Goal: Task Accomplishment & Management: Manage account settings

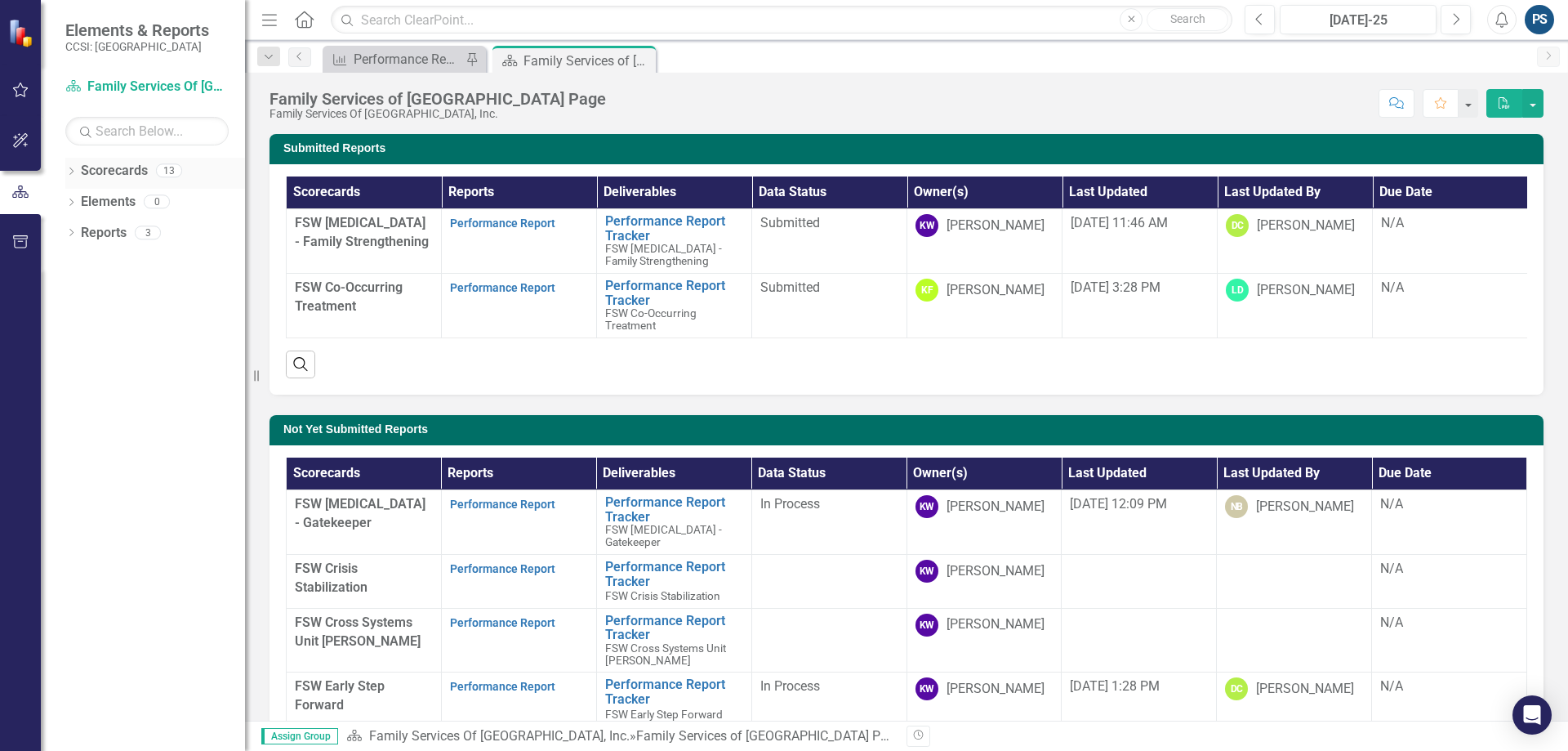
click at [83, 174] on link "Scorecards" at bounding box center [114, 170] width 67 height 18
click at [73, 175] on icon "Dropdown" at bounding box center [70, 173] width 11 height 9
click at [97, 201] on link "Family Services Of [GEOGRAPHIC_DATA], Inc." at bounding box center [167, 202] width 155 height 18
click at [76, 199] on icon "Dropdown" at bounding box center [80, 200] width 12 height 10
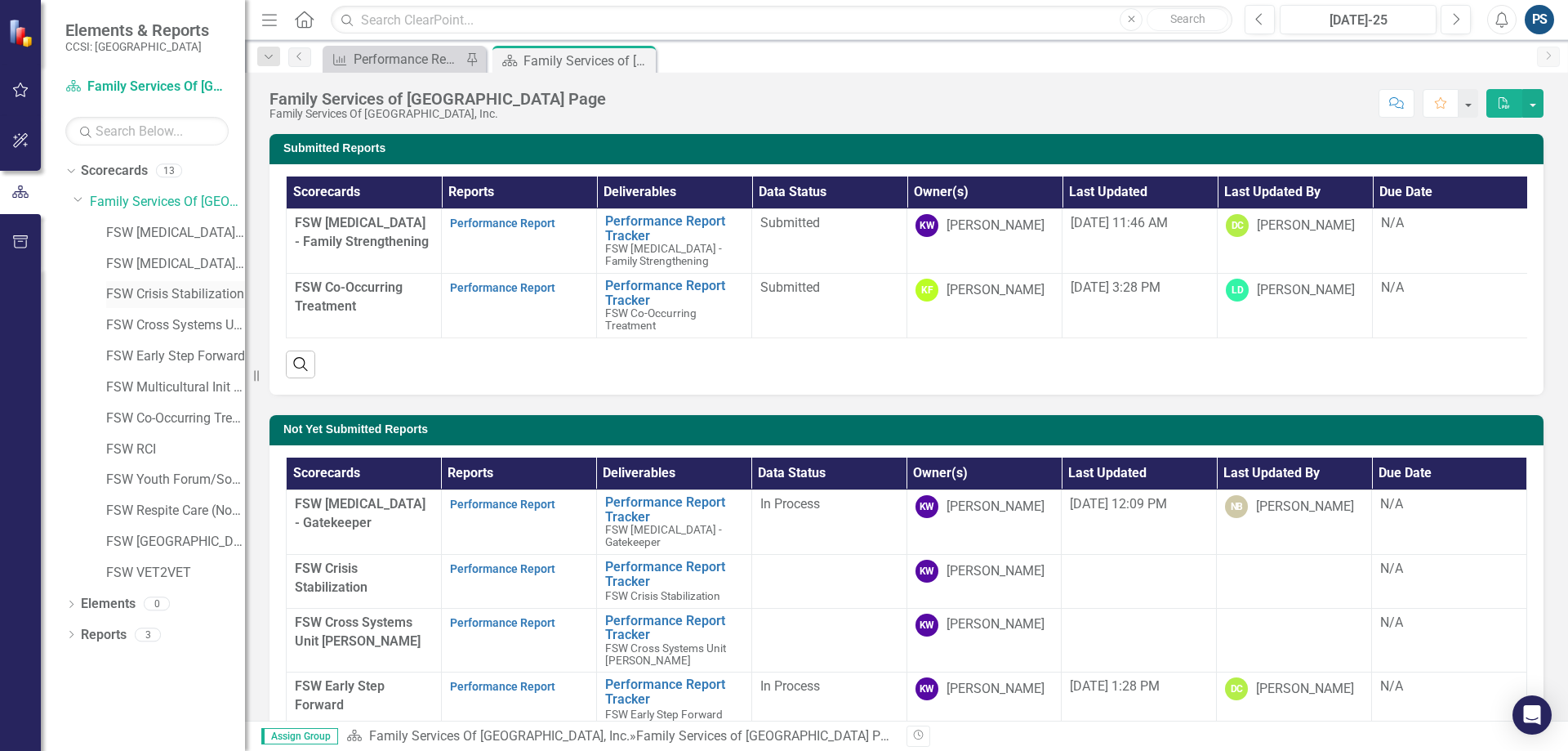
click at [176, 288] on link "FSW Crisis Stabilization" at bounding box center [176, 294] width 139 height 18
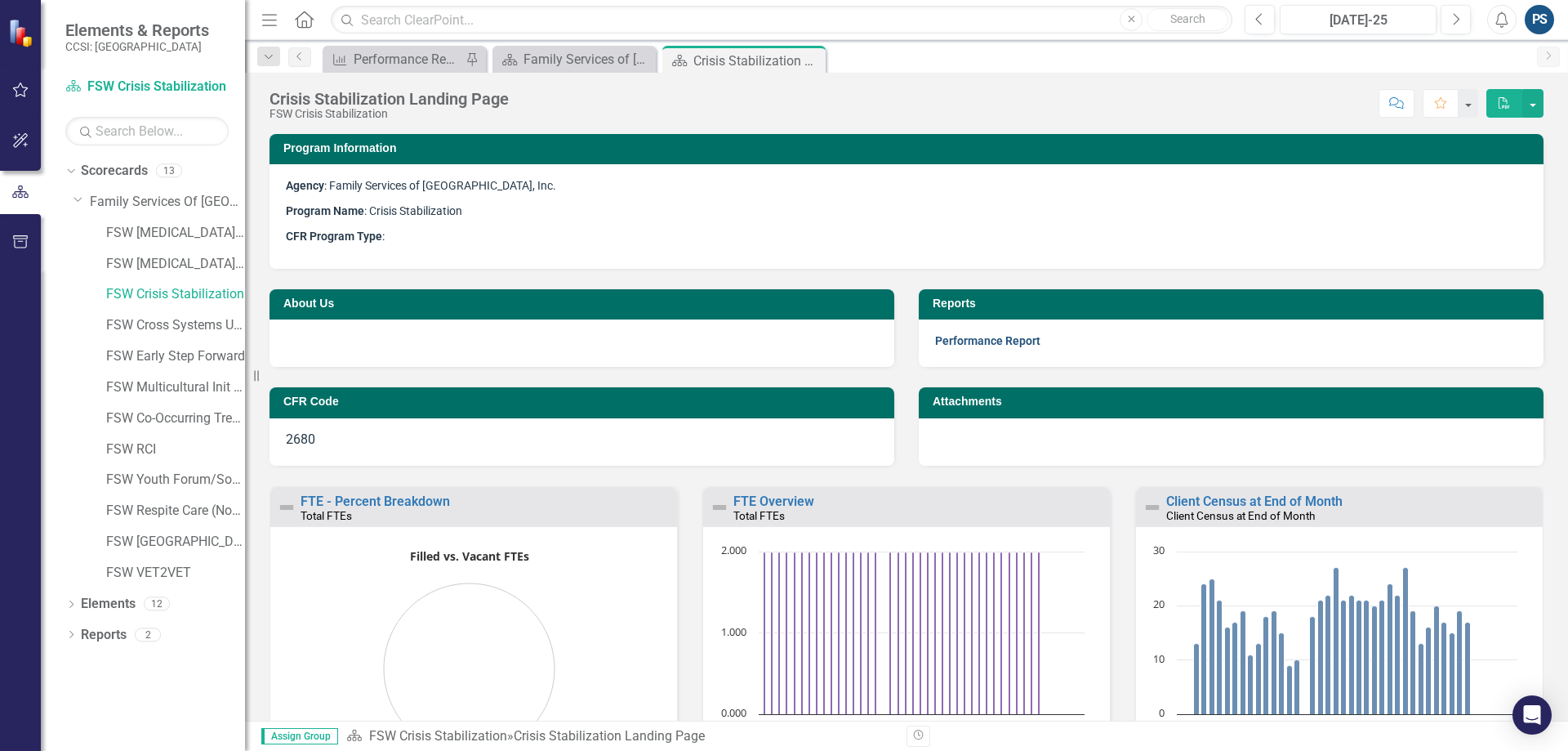
click at [1025, 345] on link "Performance Report" at bounding box center [988, 340] width 105 height 13
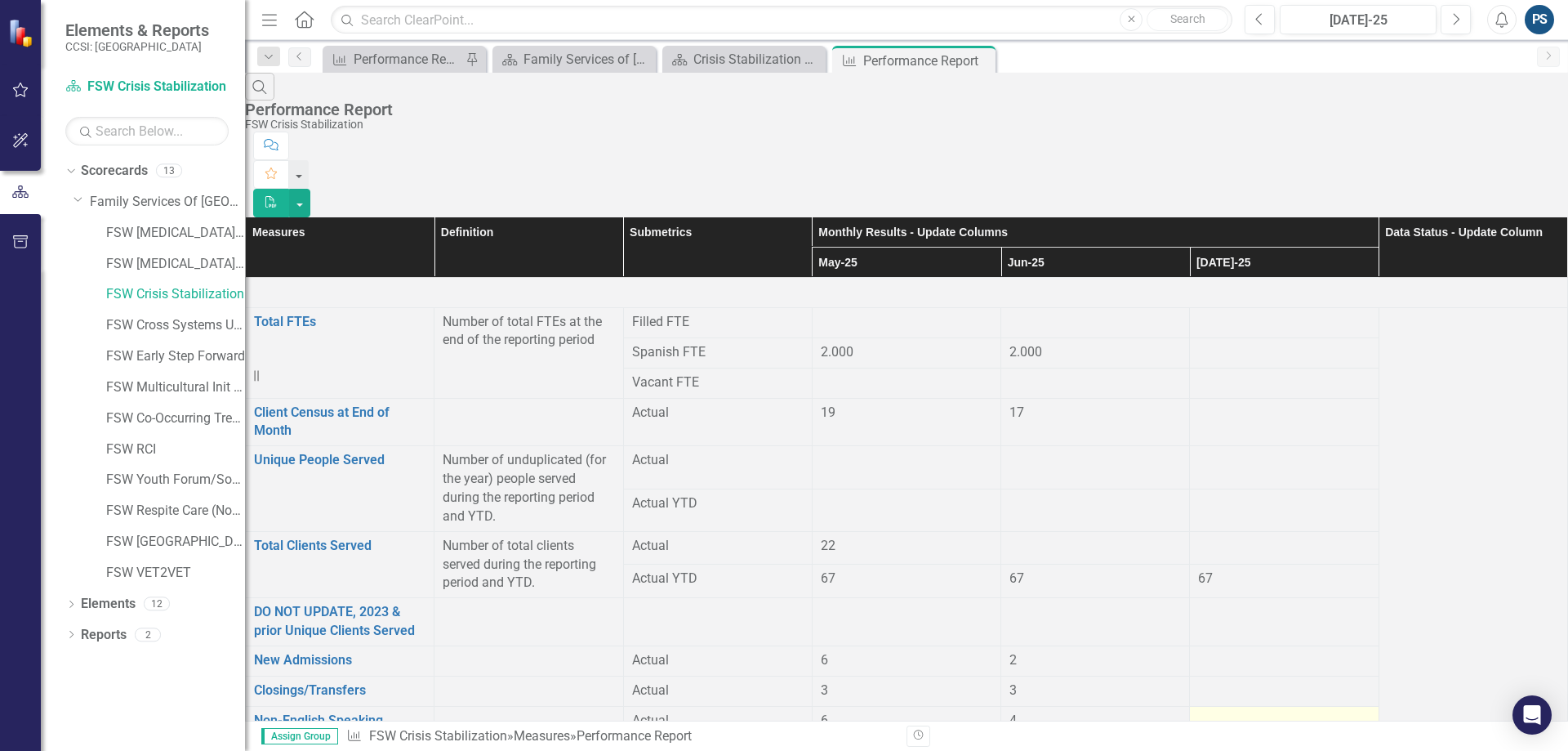
scroll to position [121, 0]
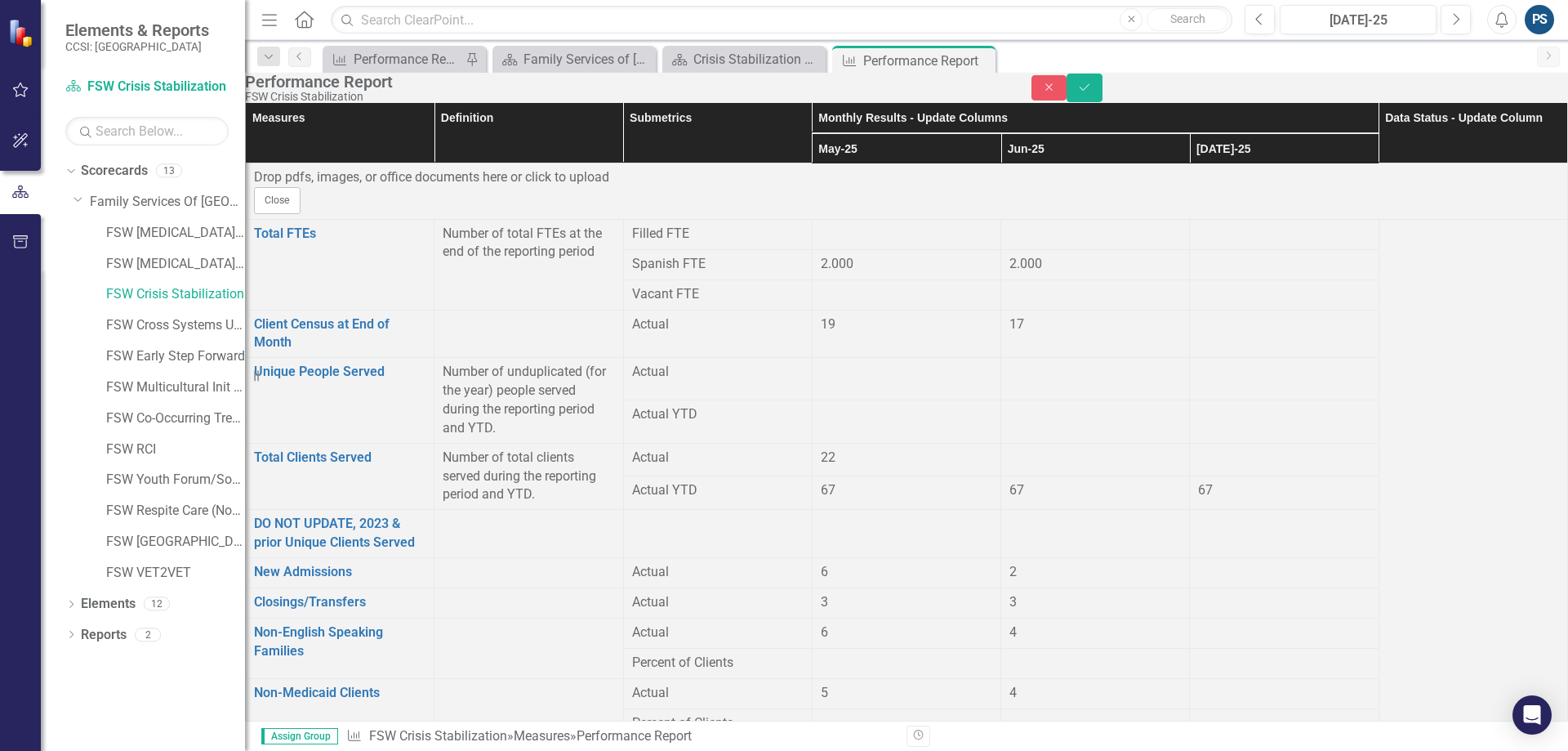
scroll to position [194, 0]
click at [1224, 744] on input "number" at bounding box center [1284, 759] width 171 height 30
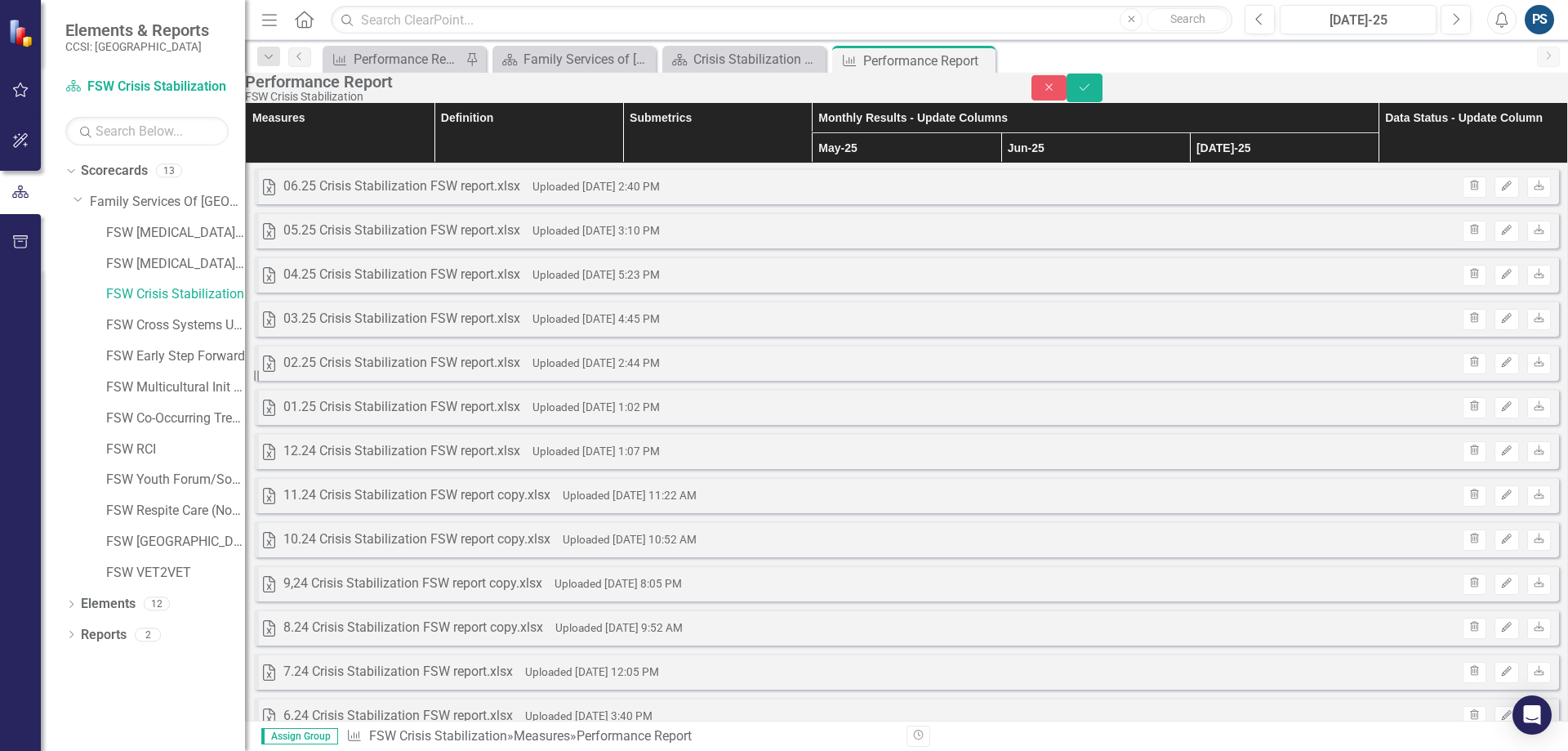
scroll to position [2423, 0]
type input "519.23"
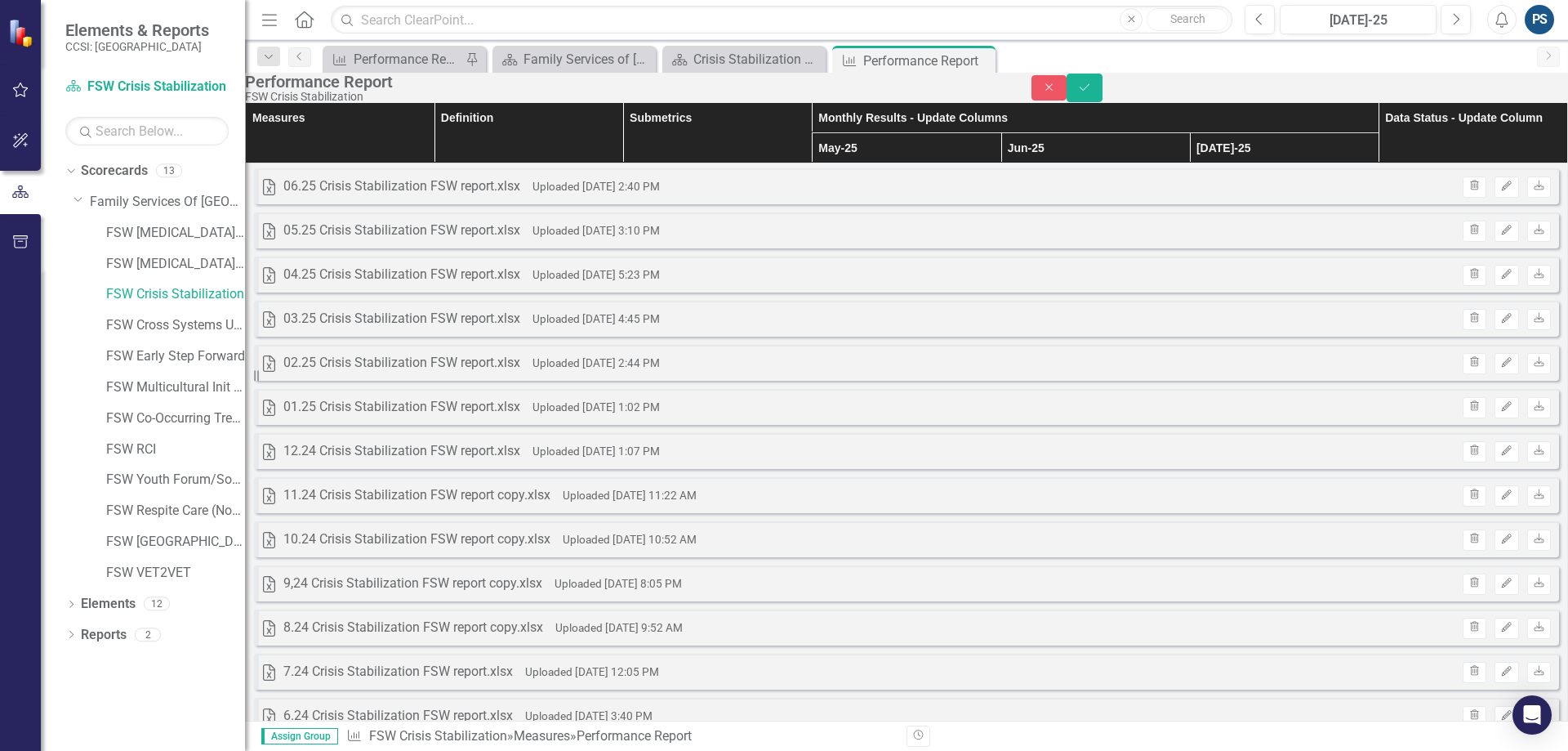
type input "2"
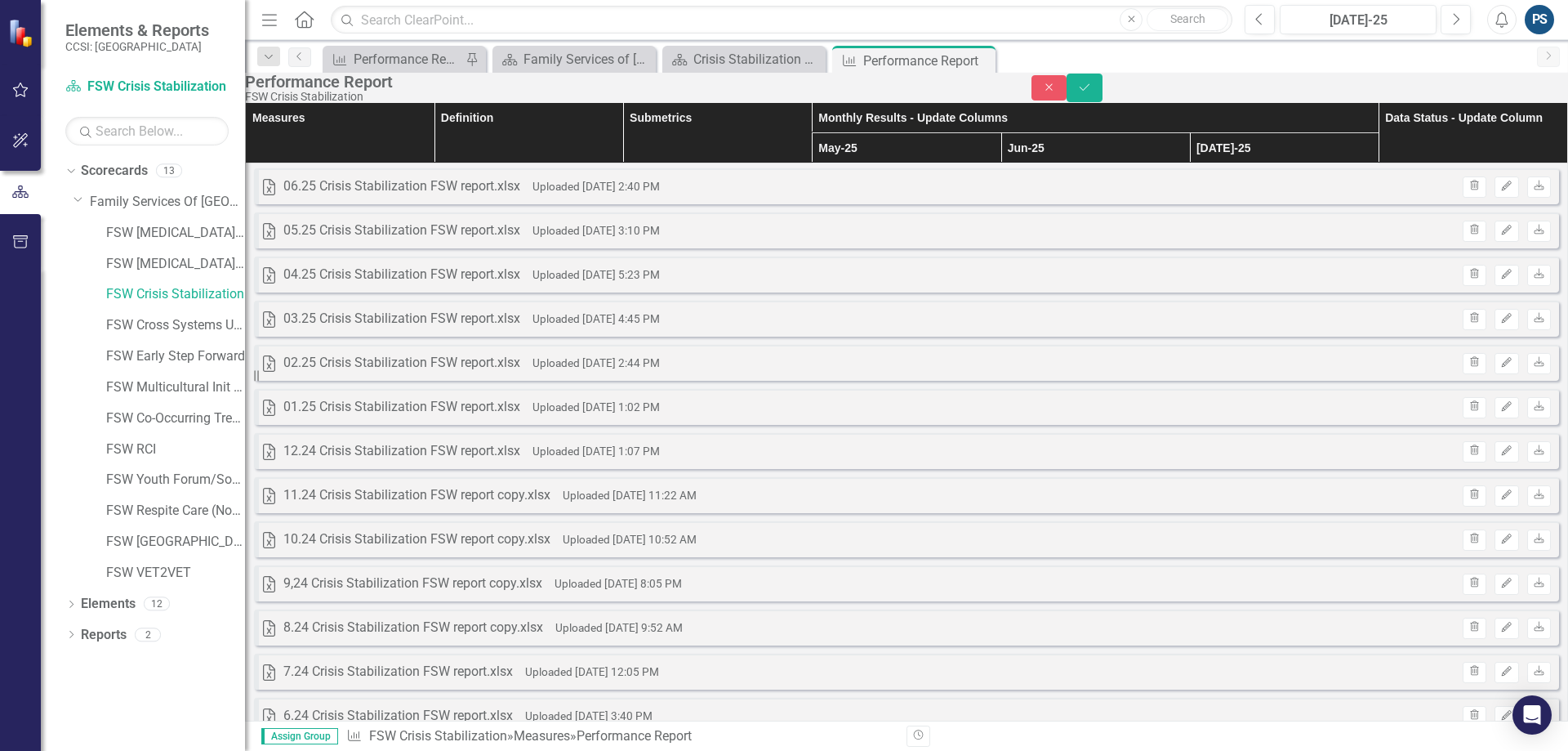
type input "14"
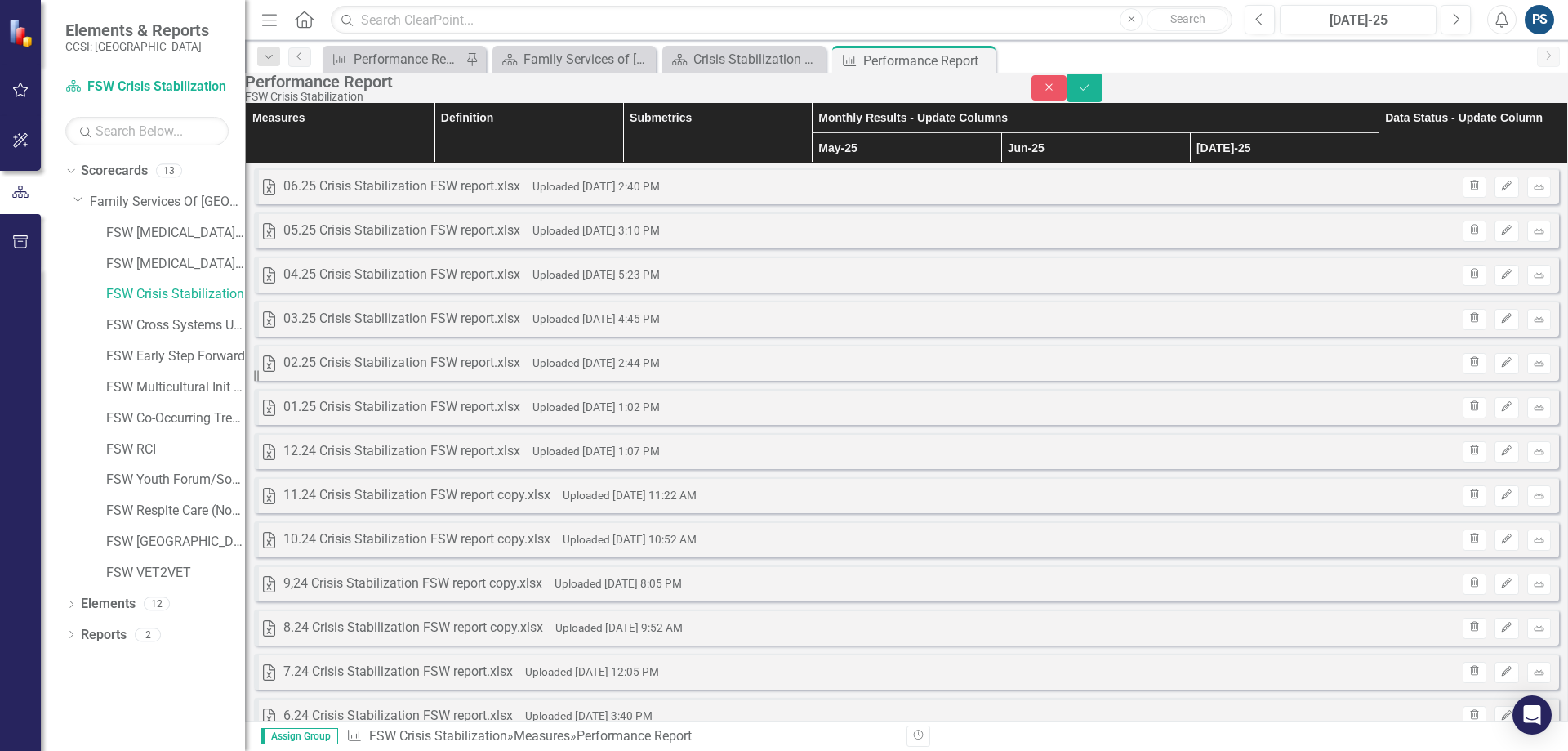
type input "2"
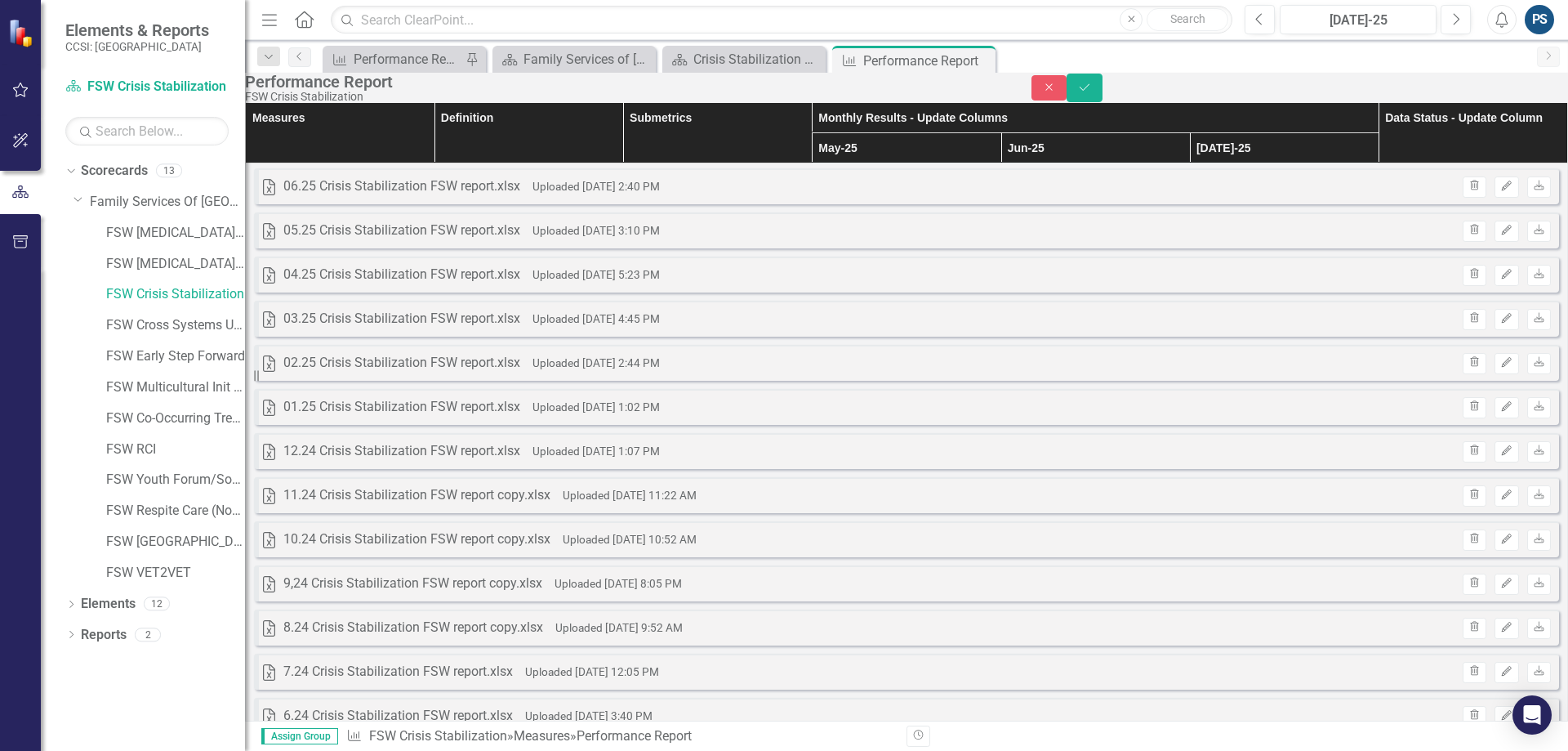
type input "3"
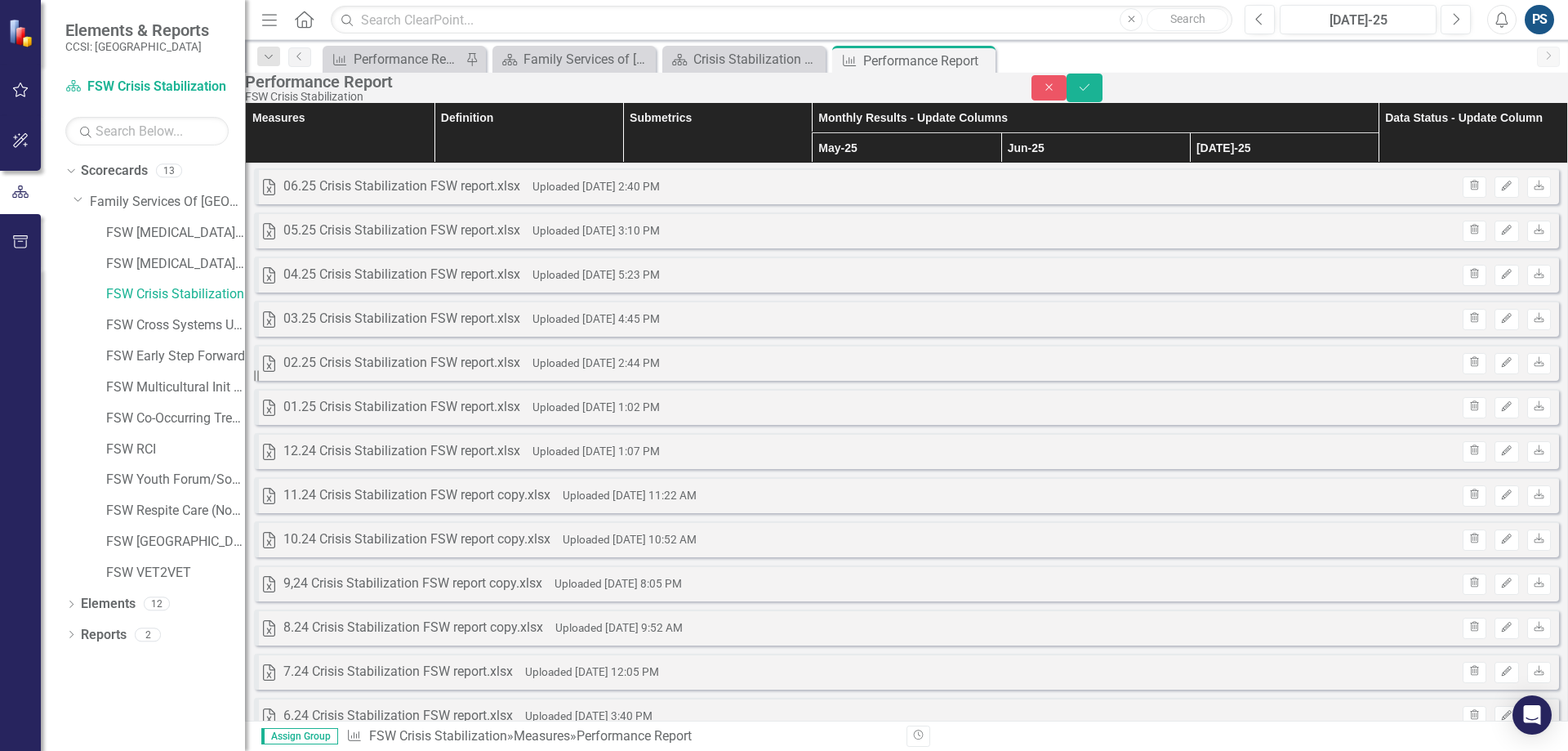
scroll to position [2541, 0]
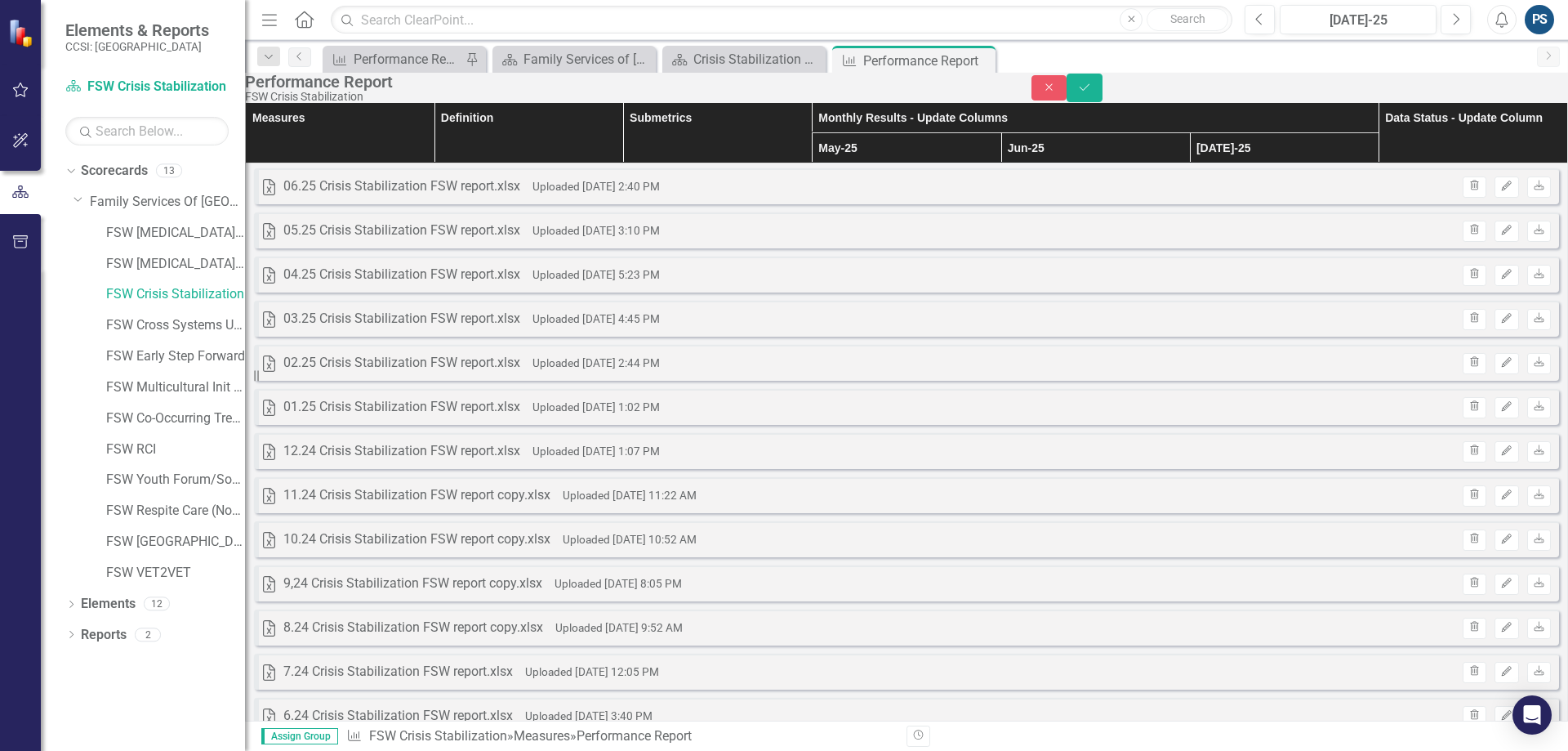
type input "4"
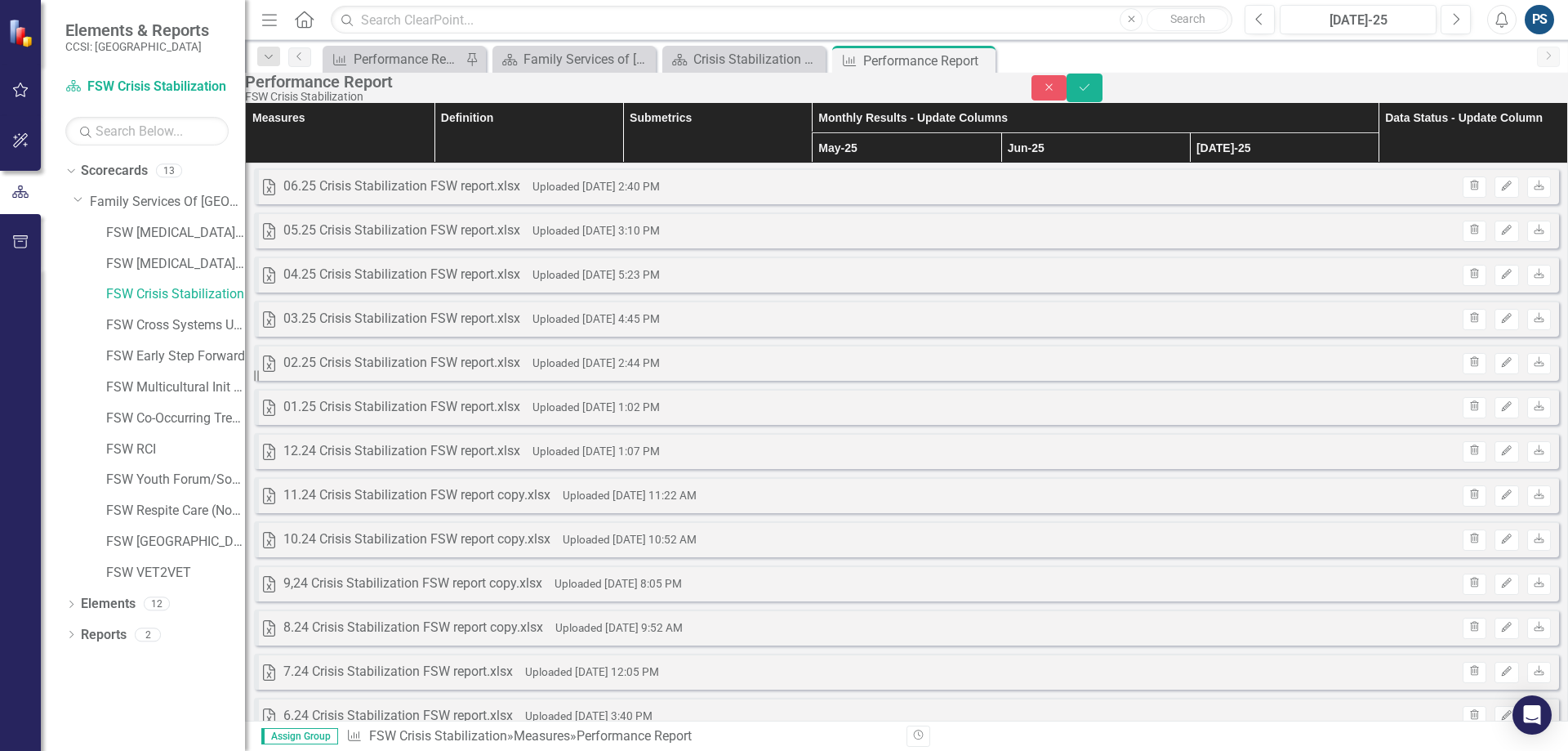
type input "1"
type input "6"
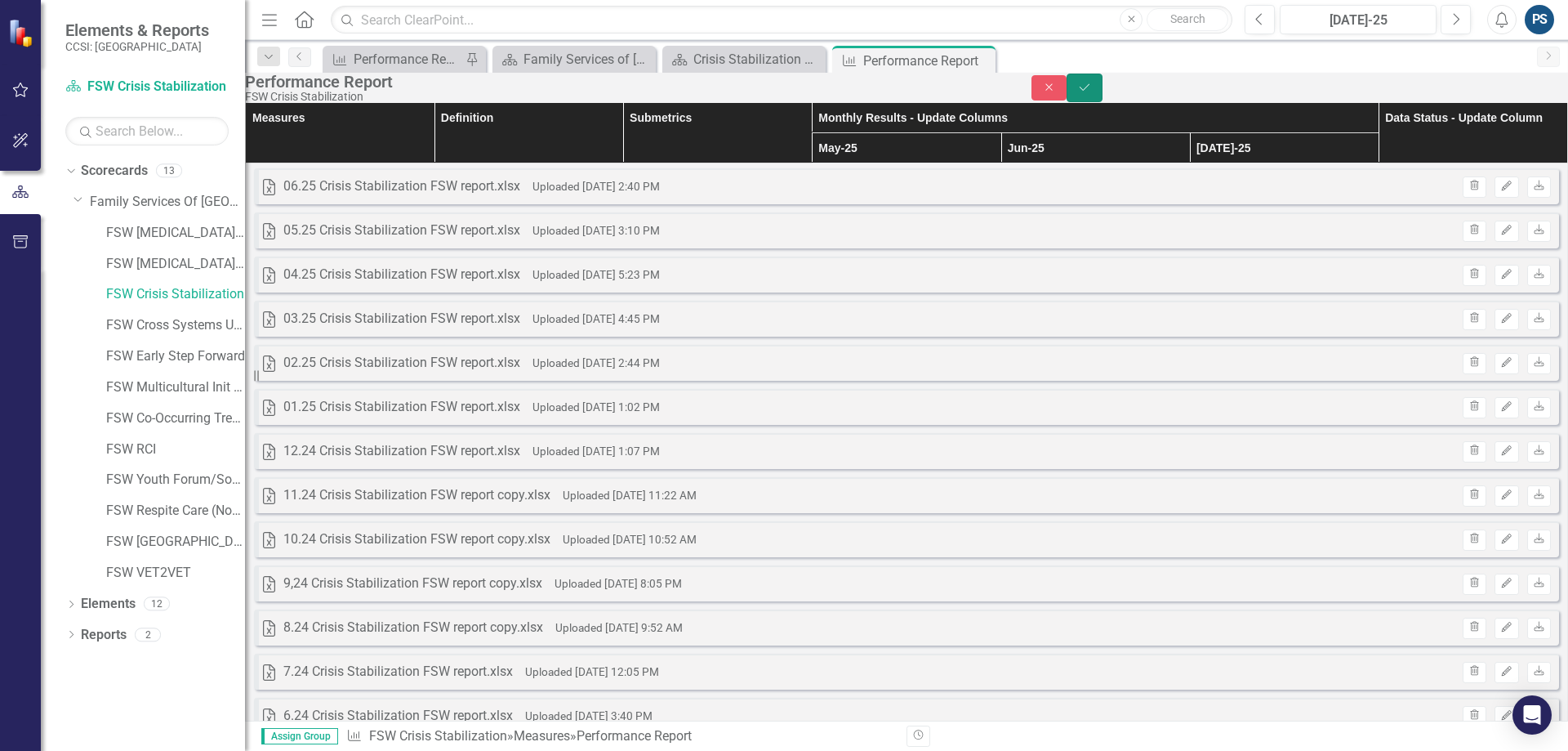
click at [1103, 97] on button "Save" at bounding box center [1084, 88] width 36 height 29
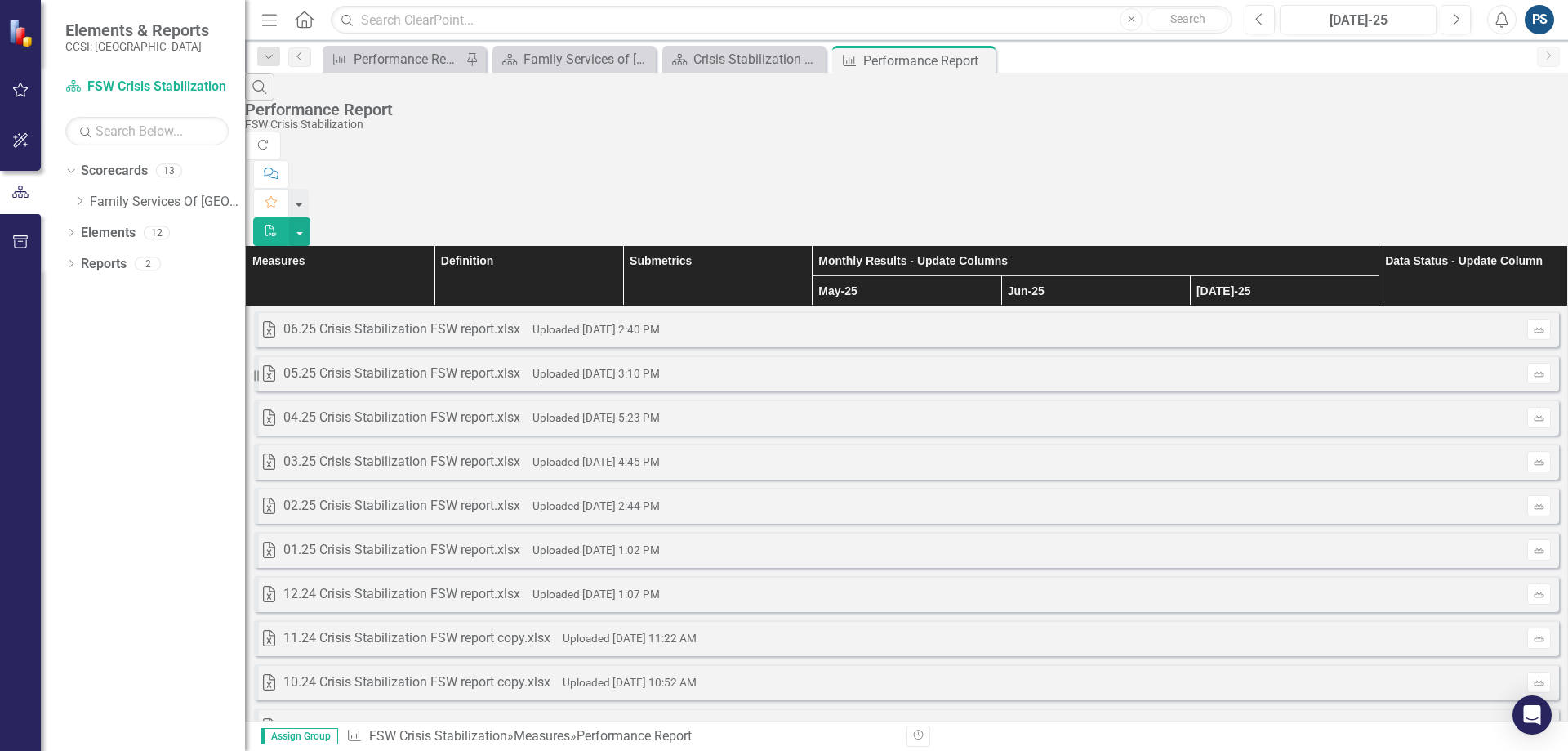
scroll to position [1905, 0]
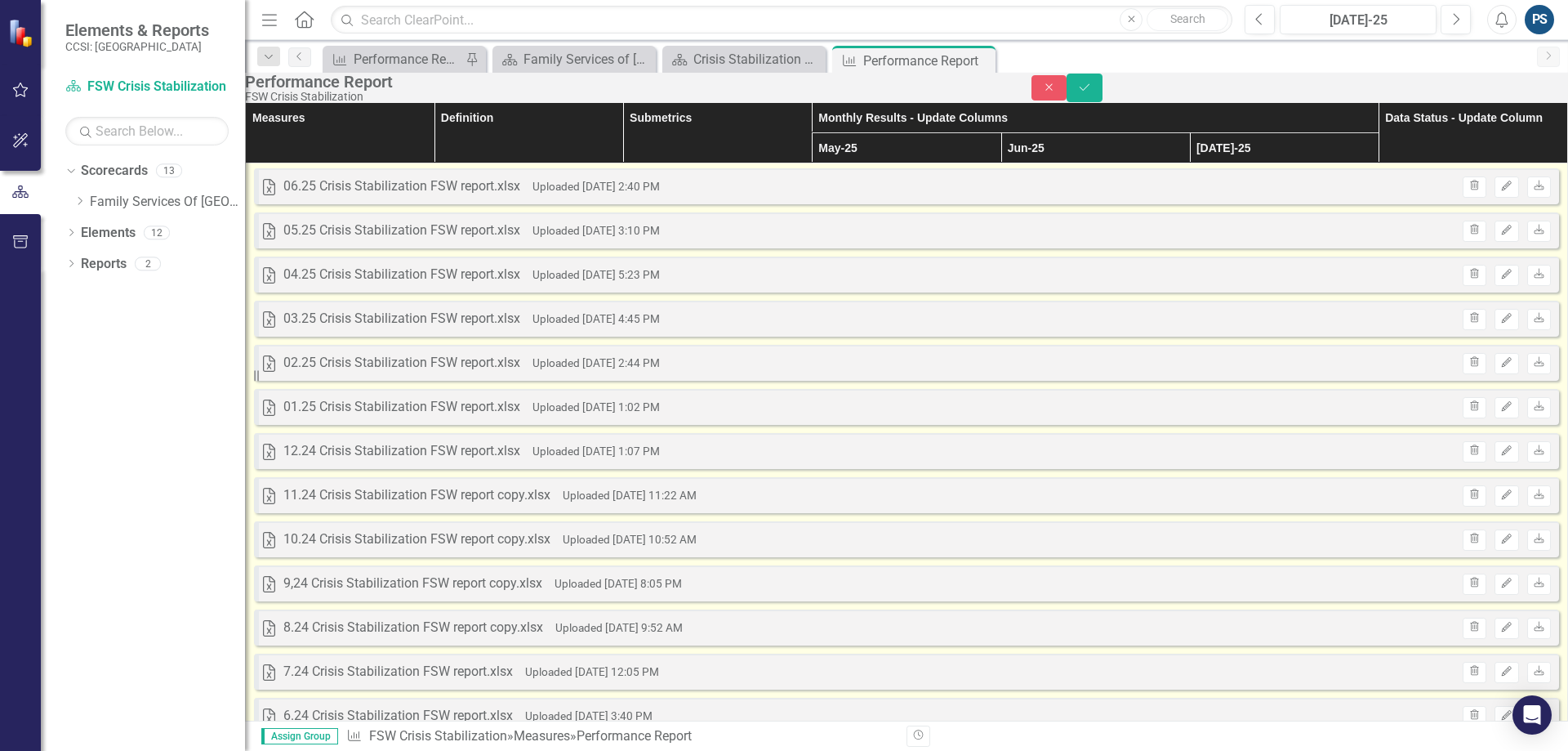
scroll to position [0, 0]
click at [1092, 93] on icon "Save" at bounding box center [1084, 87] width 15 height 11
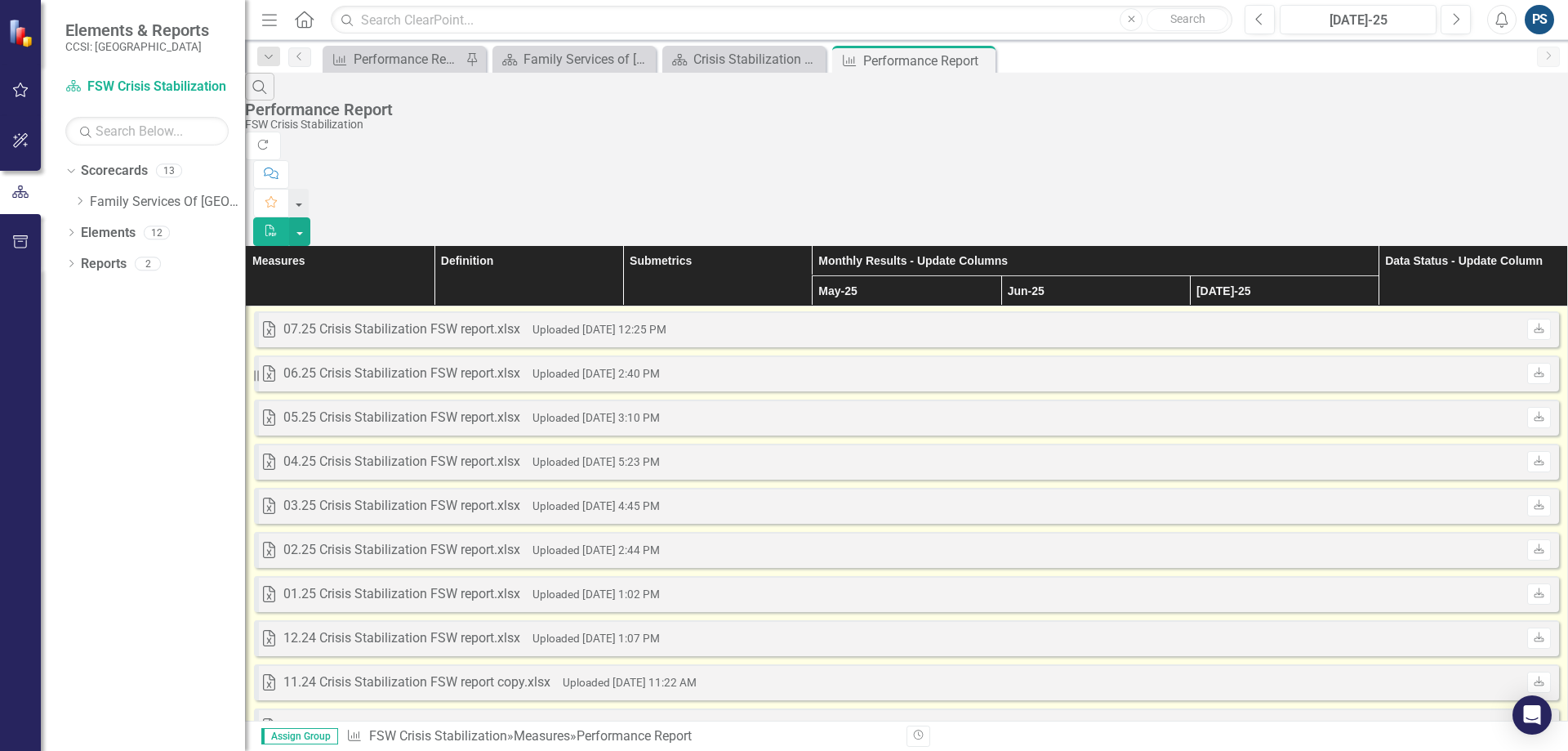
scroll to position [2439, 0]
click at [111, 84] on link "Scorecard FSW Crisis Stabilization" at bounding box center [147, 86] width 163 height 18
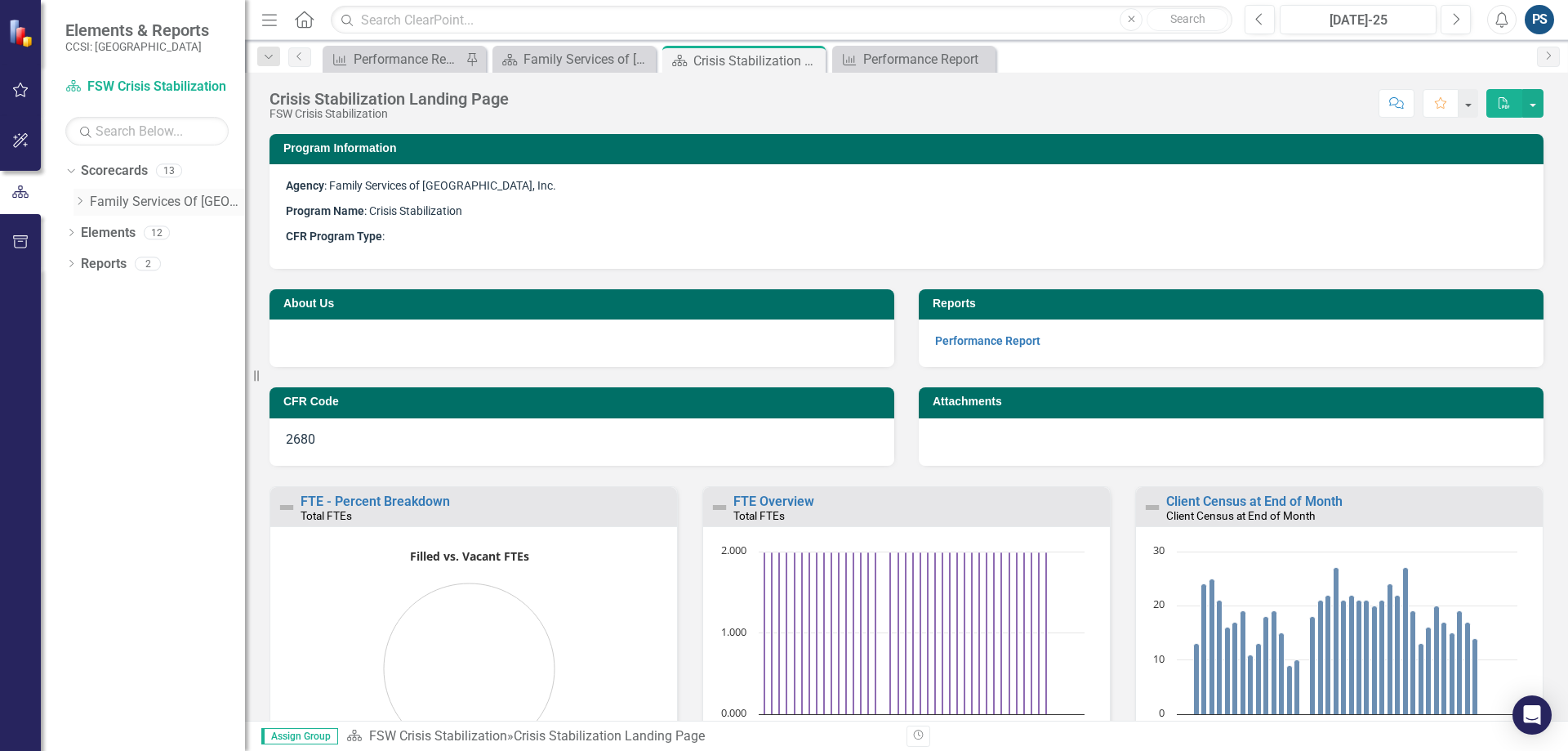
click at [91, 199] on link "Family Services Of [GEOGRAPHIC_DATA], Inc." at bounding box center [167, 202] width 155 height 18
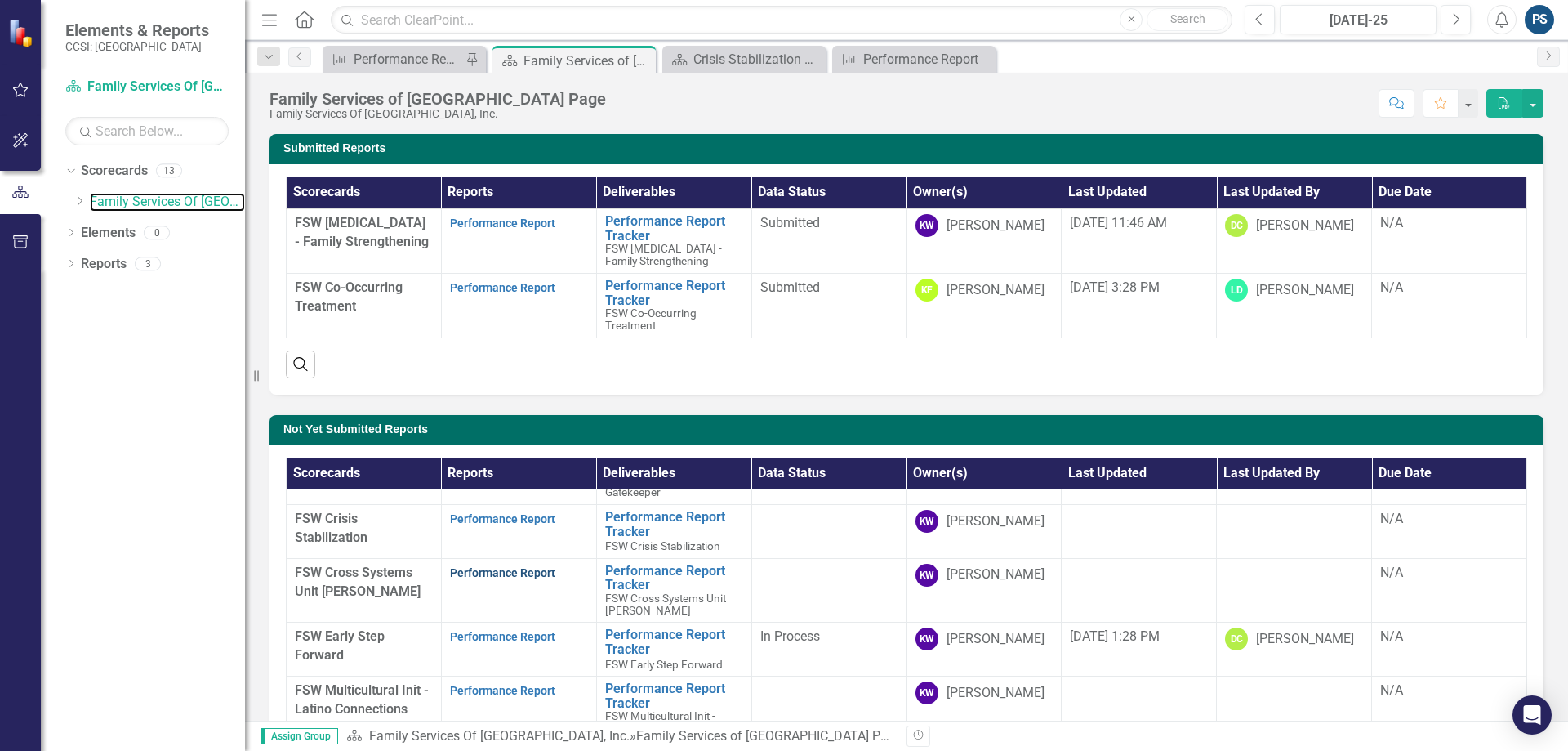
scroll to position [76, 0]
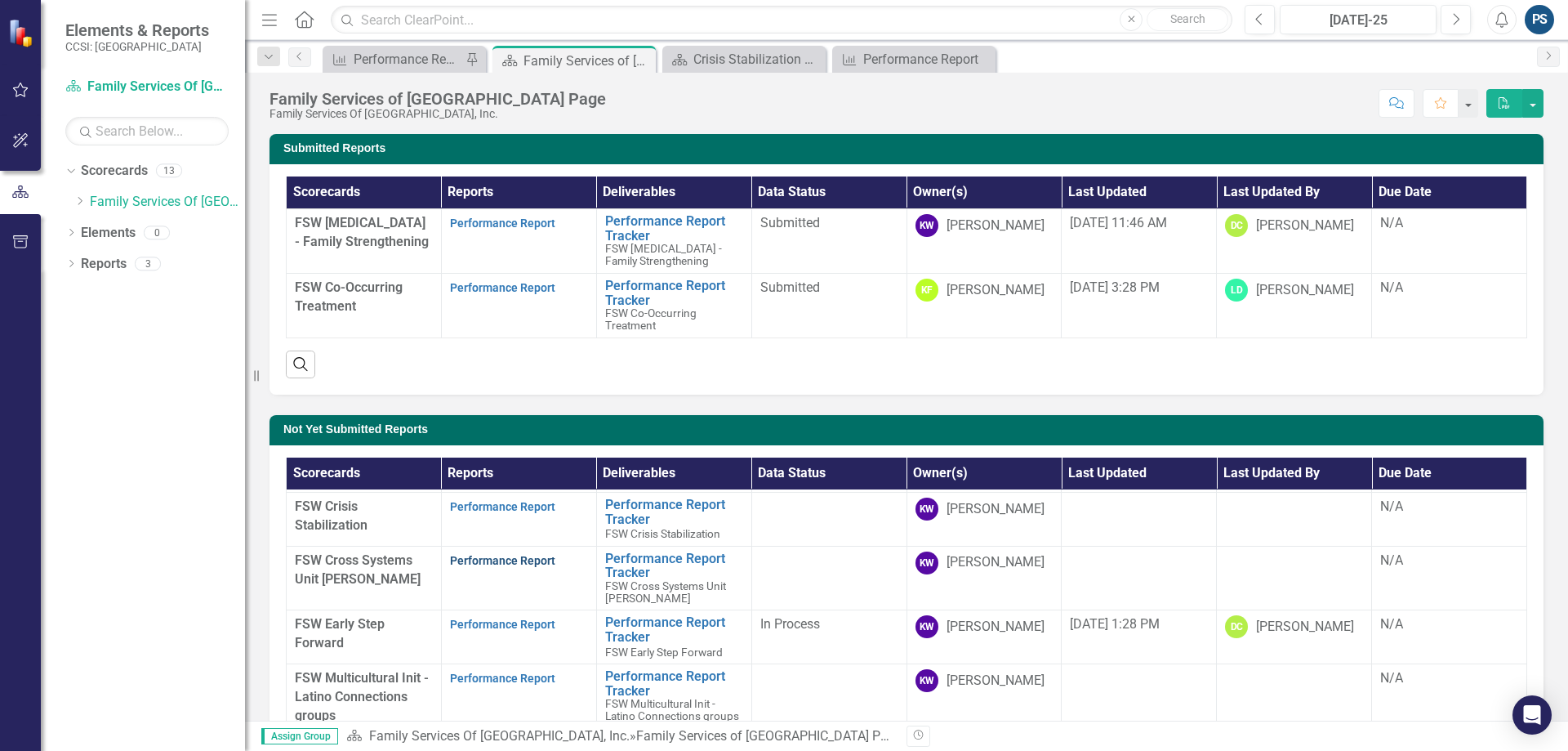
click at [502, 554] on link "Performance Report" at bounding box center [503, 560] width 105 height 13
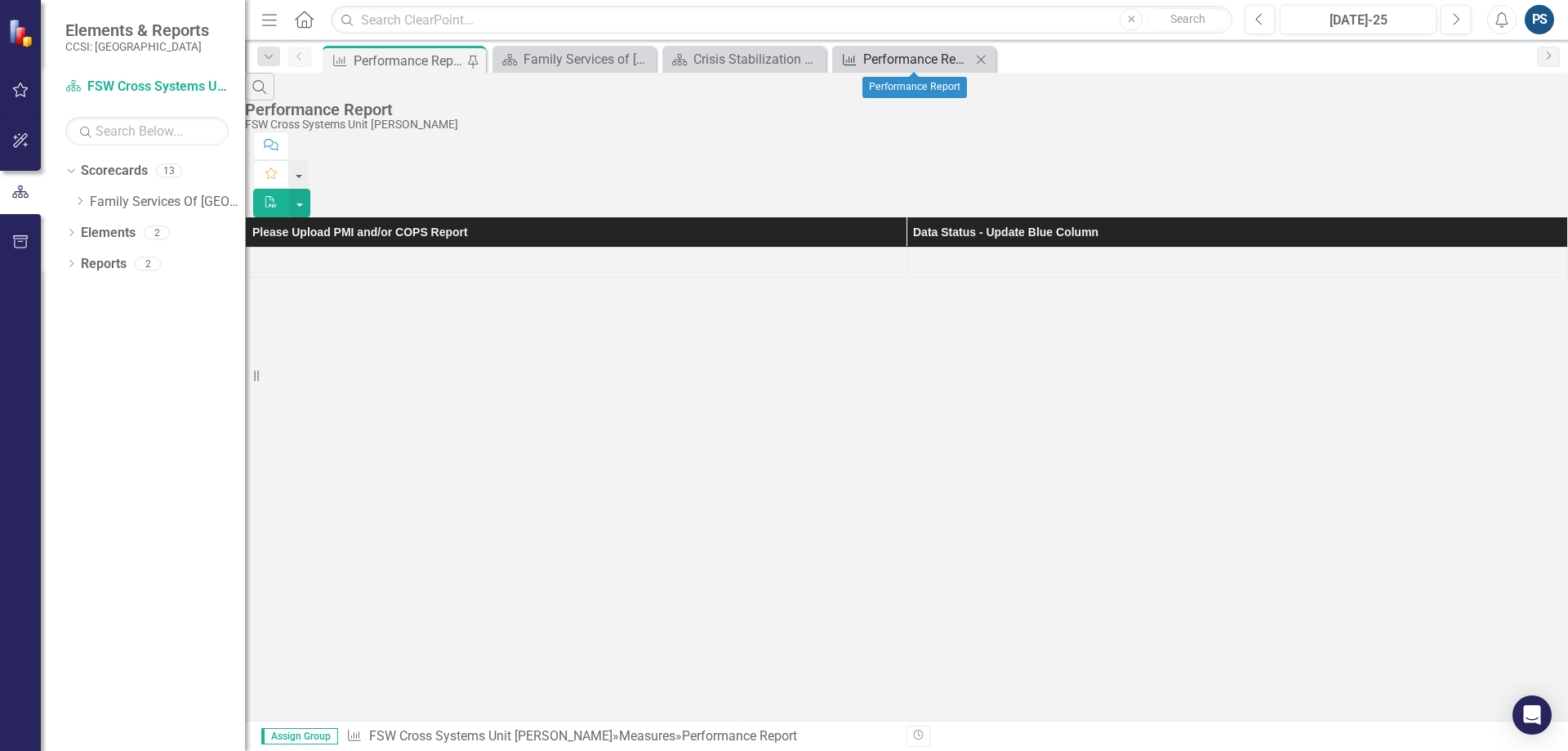
click at [908, 55] on div "Performance Report" at bounding box center [917, 59] width 108 height 20
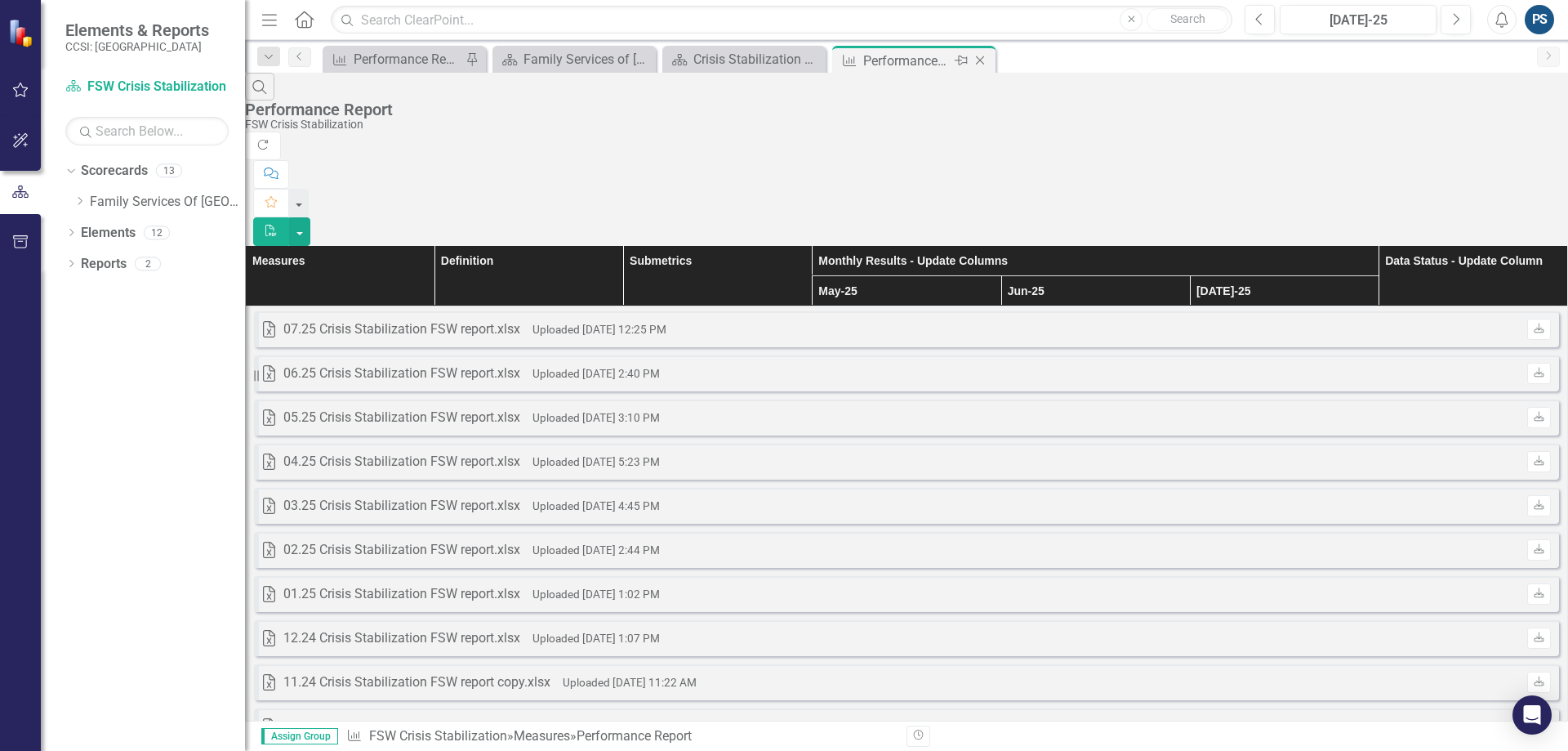
click at [980, 54] on icon "Close" at bounding box center [980, 60] width 17 height 13
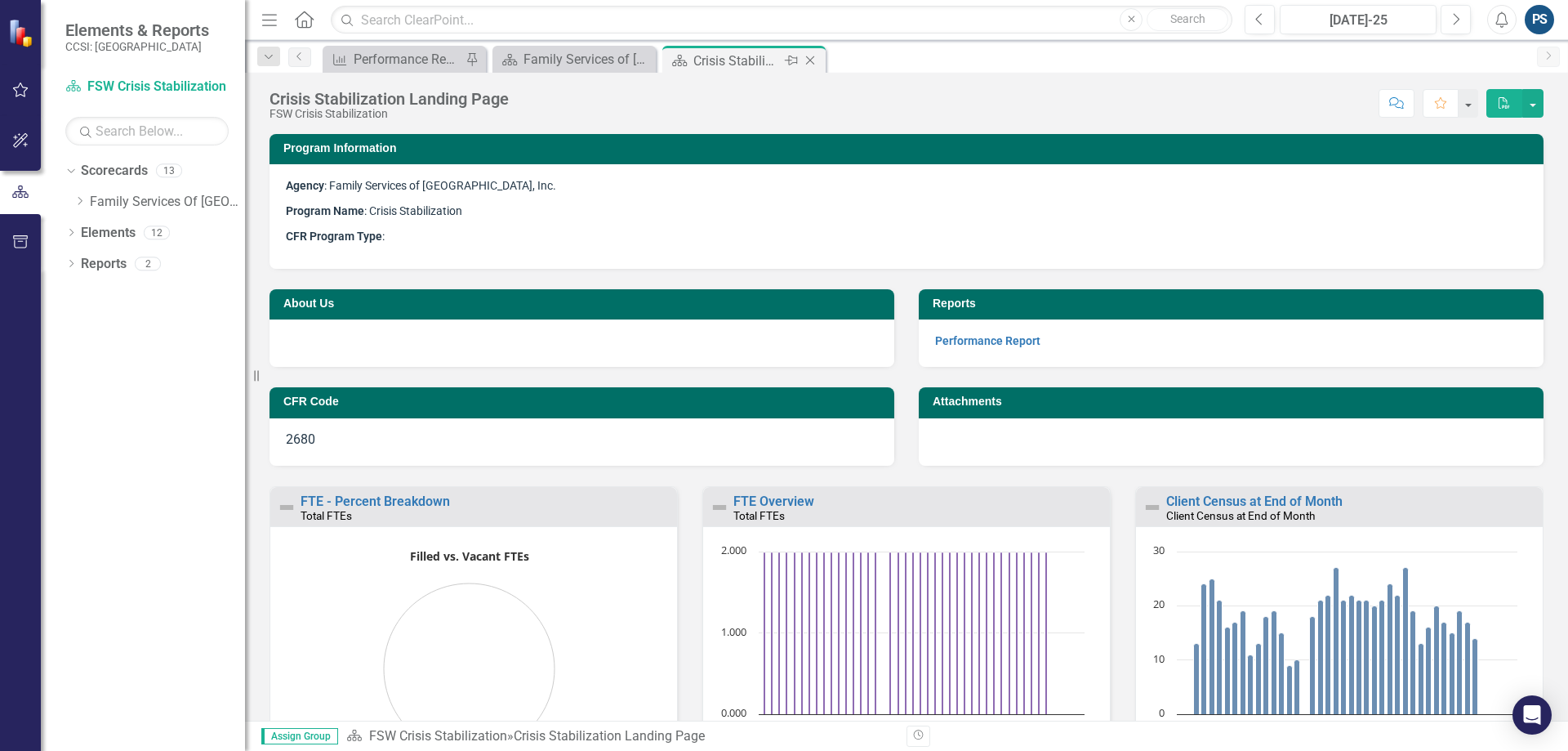
click at [809, 61] on icon "Close" at bounding box center [809, 60] width 17 height 13
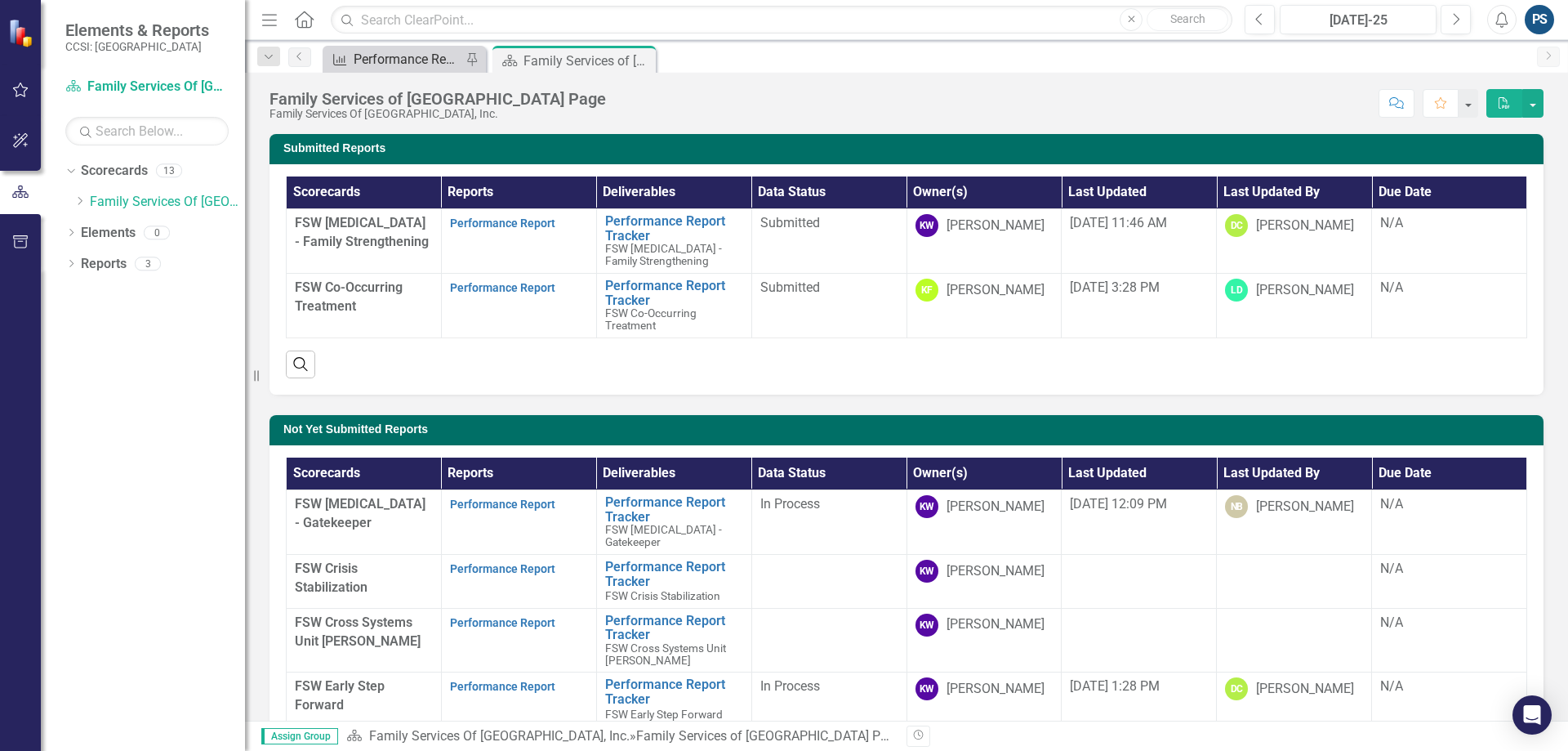
click at [422, 54] on div "Performance Report" at bounding box center [407, 59] width 108 height 20
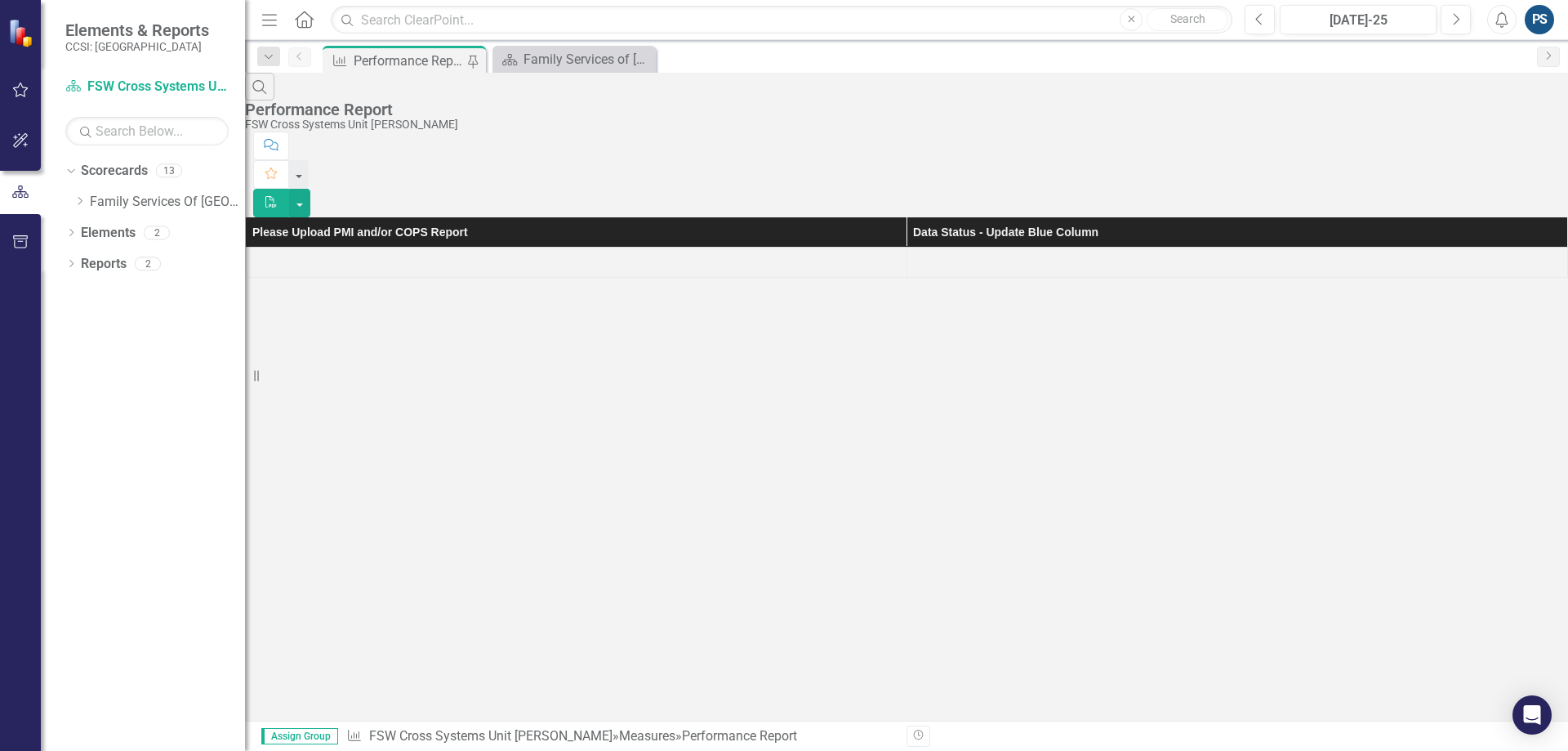
click at [608, 252] on div at bounding box center [576, 262] width 644 height 19
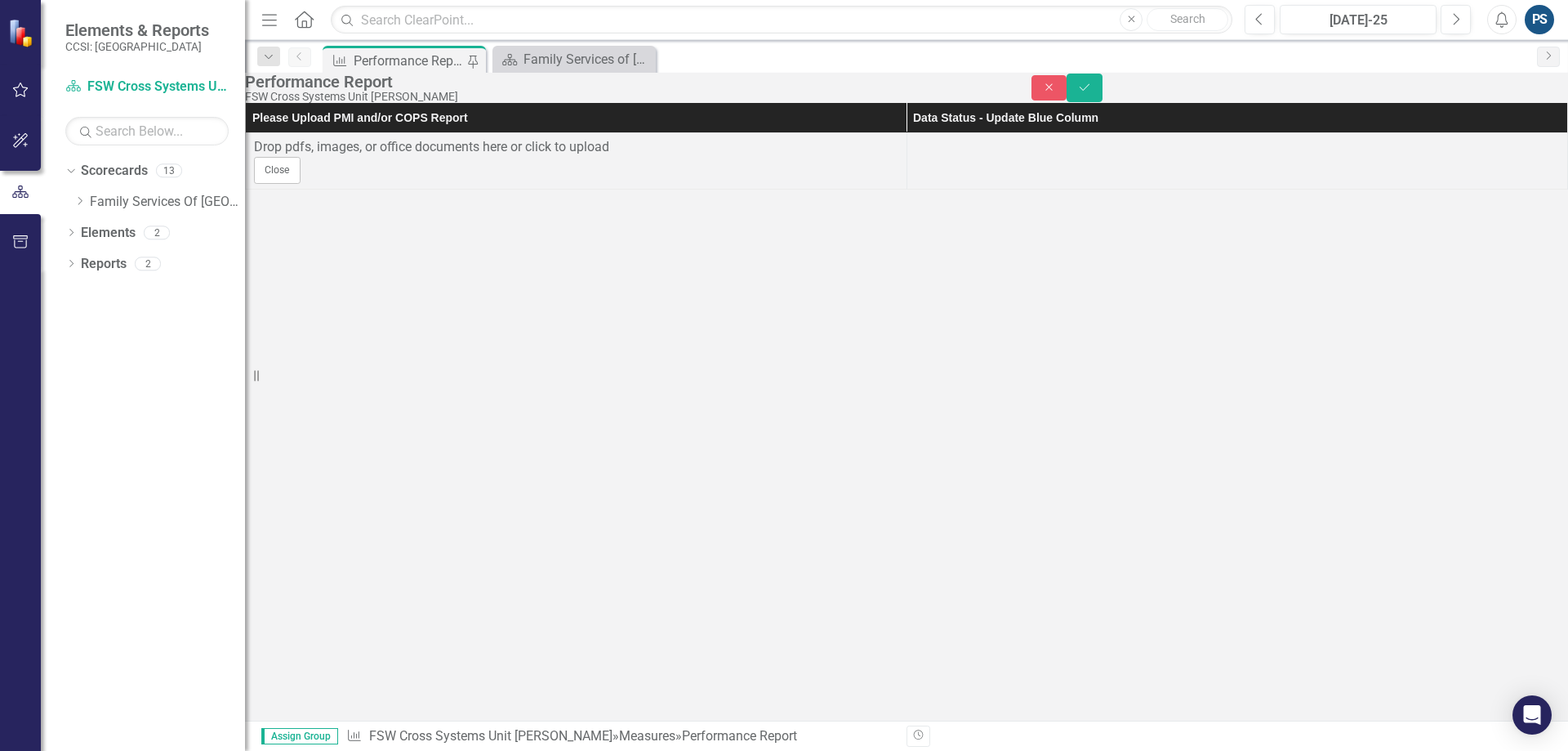
click at [370, 57] on div "Performance Report" at bounding box center [409, 61] width 111 height 20
click at [638, 59] on icon "Close" at bounding box center [641, 59] width 17 height 13
click at [591, 60] on div "Measure Performance Report Pin" at bounding box center [924, 59] width 1210 height 26
click at [1057, 93] on icon "Close" at bounding box center [1049, 87] width 15 height 11
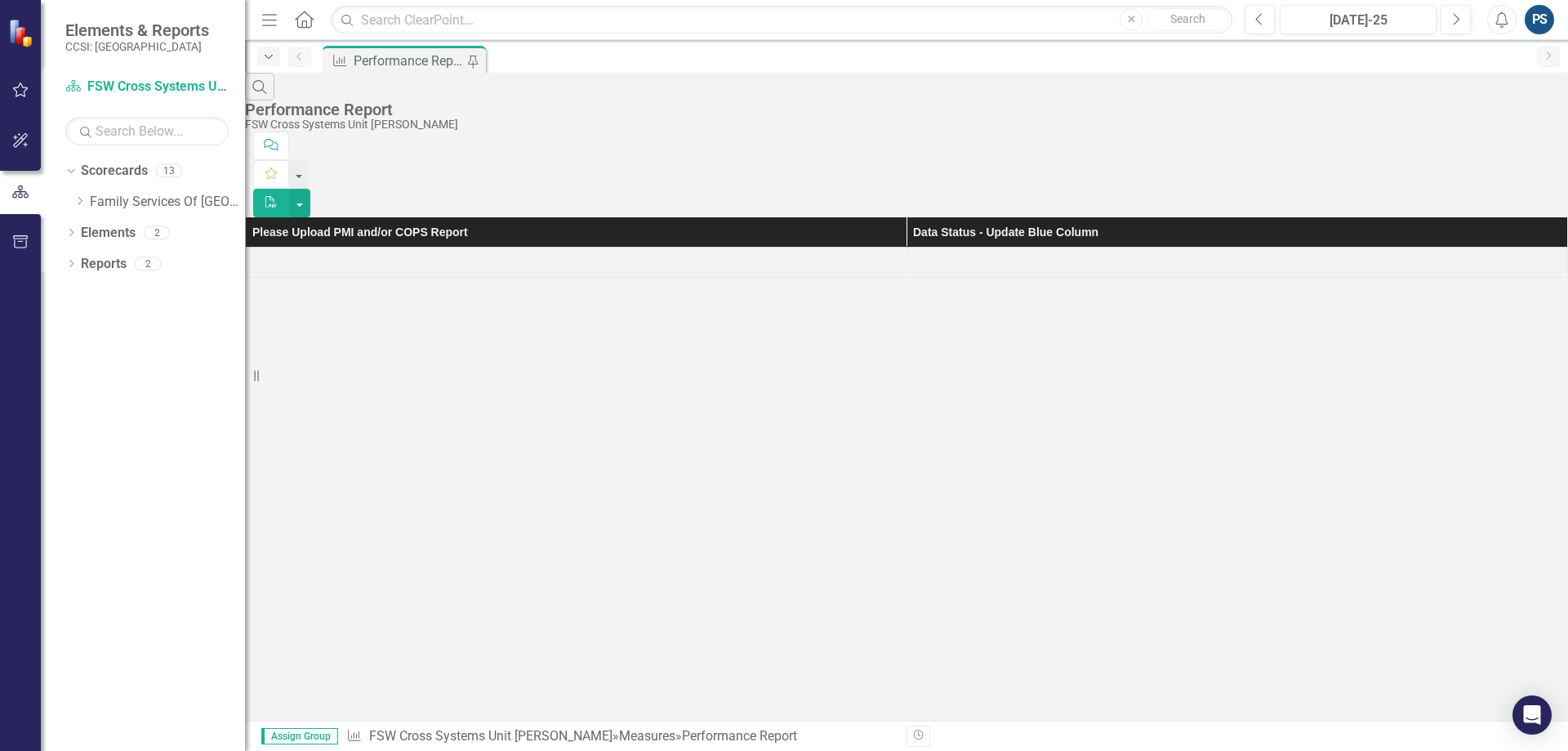
click at [271, 54] on icon "Dropdown" at bounding box center [269, 57] width 15 height 11
click at [300, 13] on icon "Home" at bounding box center [304, 19] width 21 height 18
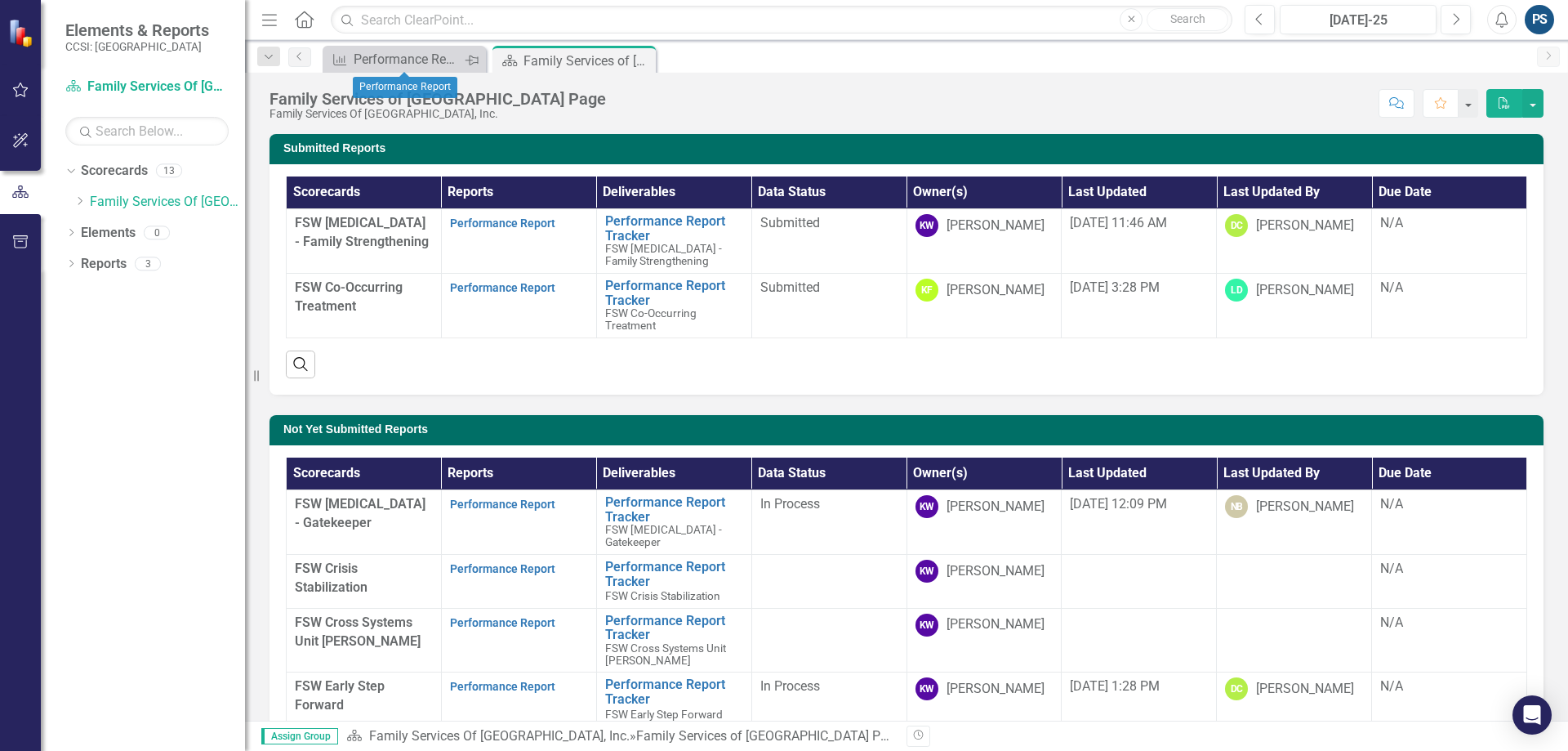
click at [473, 54] on icon "Pin" at bounding box center [471, 61] width 13 height 17
click at [472, 63] on icon "Close" at bounding box center [471, 59] width 17 height 13
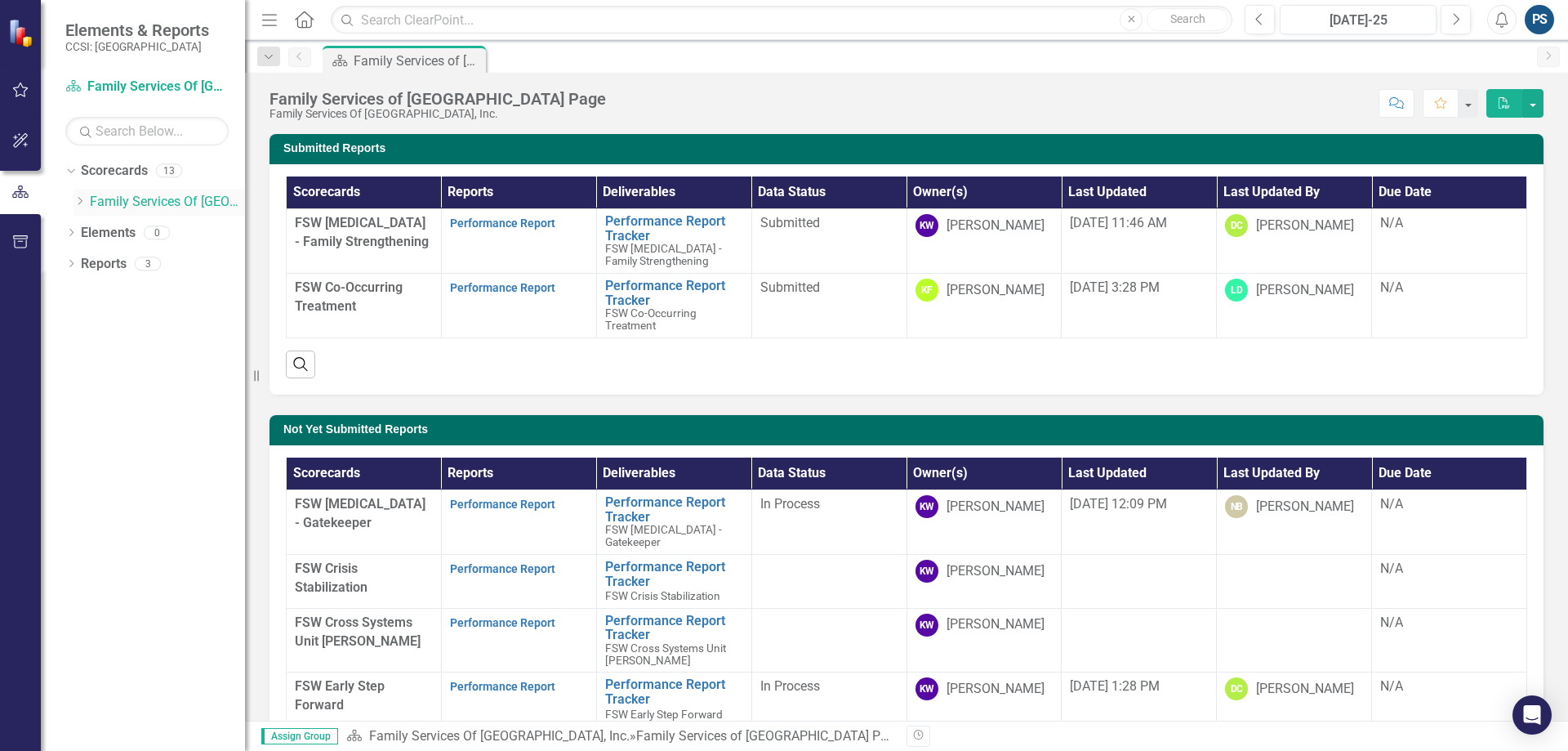
click at [80, 199] on icon at bounding box center [80, 200] width 4 height 8
